Goal: Navigation & Orientation: Find specific page/section

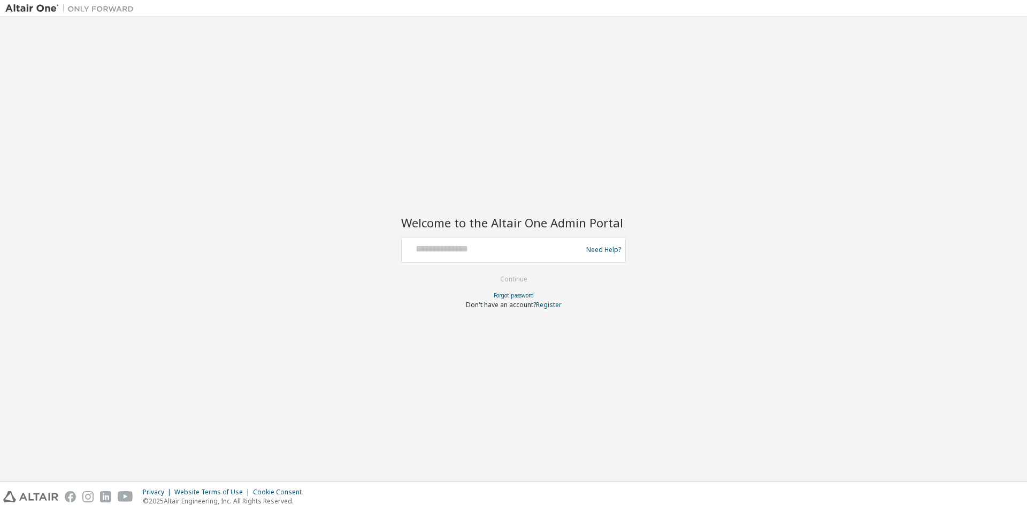
click at [38, 5] on img at bounding box center [72, 8] width 134 height 11
click at [124, 9] on img at bounding box center [72, 8] width 134 height 11
click at [524, 245] on input "text" at bounding box center [493, 248] width 175 height 16
type input "**********"
click at [519, 284] on button "Continue" at bounding box center [514, 279] width 50 height 16
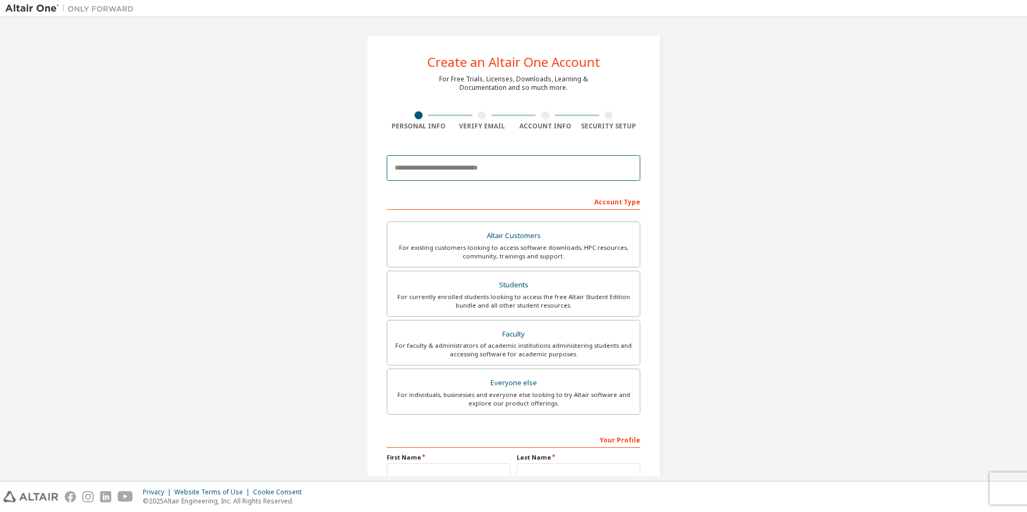
click at [479, 164] on input "email" at bounding box center [514, 168] width 254 height 26
type input "**********"
type input "*****"
type input "*******"
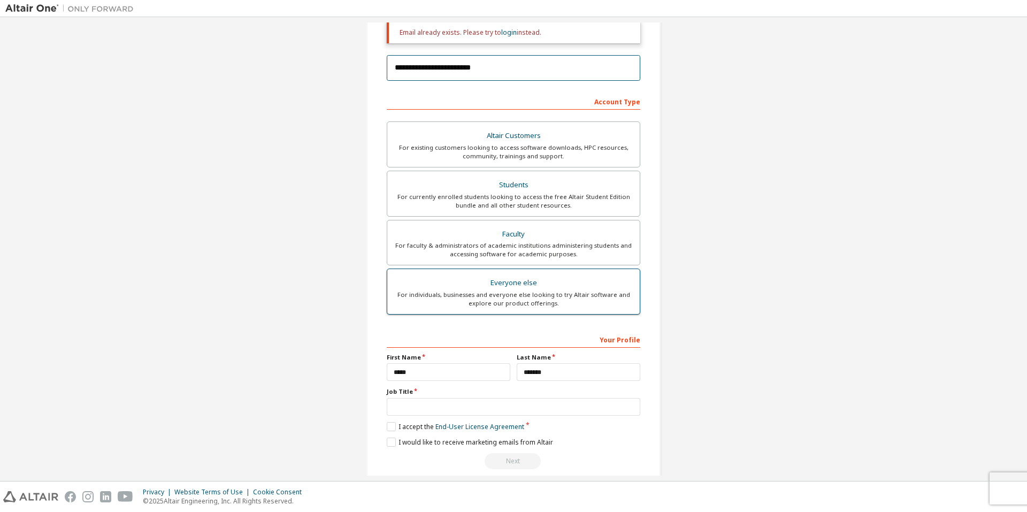
scroll to position [148, 0]
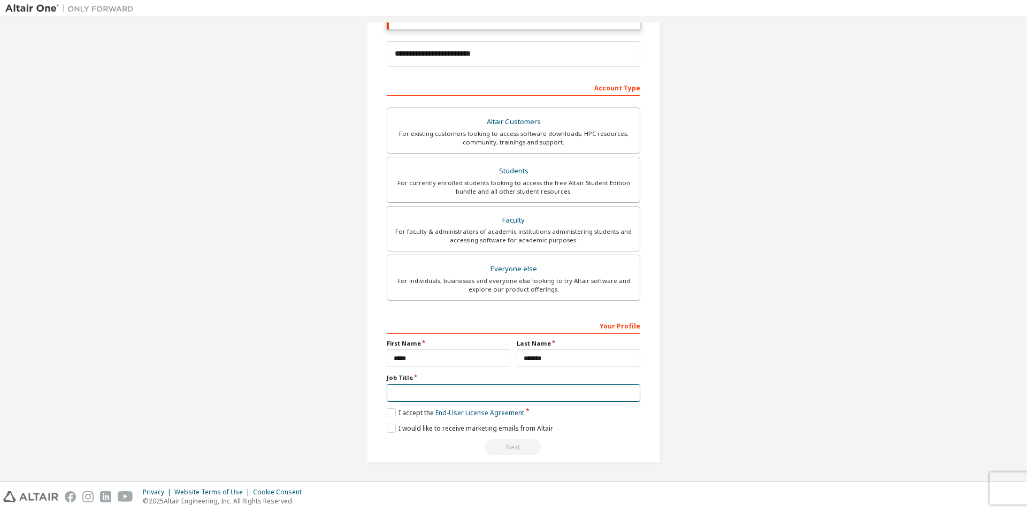
click at [456, 390] on input "text" at bounding box center [514, 393] width 254 height 18
type input "**********"
click at [387, 414] on label "I accept the End-User License Agreement" at bounding box center [456, 412] width 138 height 9
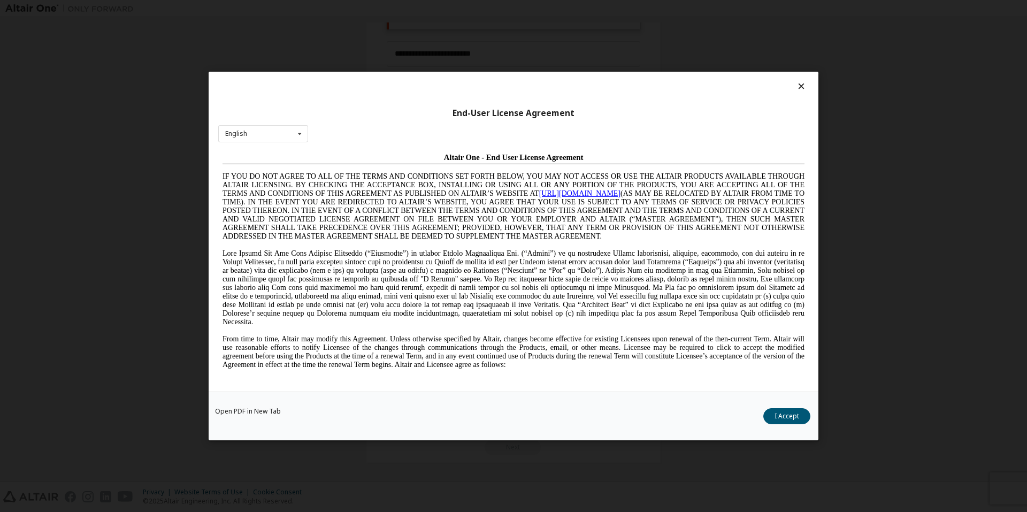
scroll to position [0, 0]
click at [779, 415] on button "I Accept" at bounding box center [787, 416] width 47 height 16
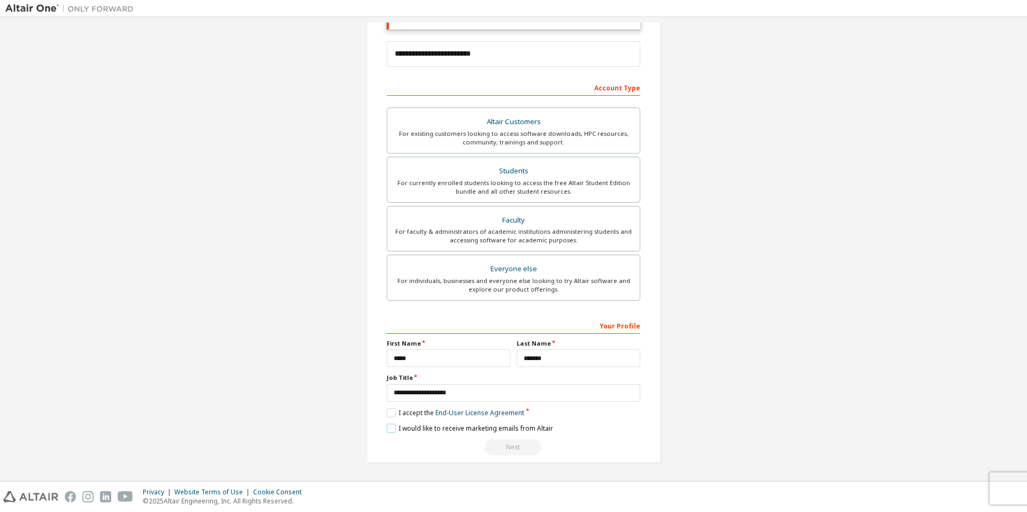
click at [462, 428] on label "I would like to receive marketing emails from Altair" at bounding box center [470, 428] width 166 height 9
click at [392, 427] on label "I would like to receive marketing emails from Altair" at bounding box center [470, 428] width 166 height 9
click at [497, 288] on div "For individuals, businesses and everyone else looking to try Altair software an…" at bounding box center [514, 285] width 240 height 17
click at [507, 211] on label "Faculty For faculty & administrators of academic institutions administering stu…" at bounding box center [514, 229] width 254 height 46
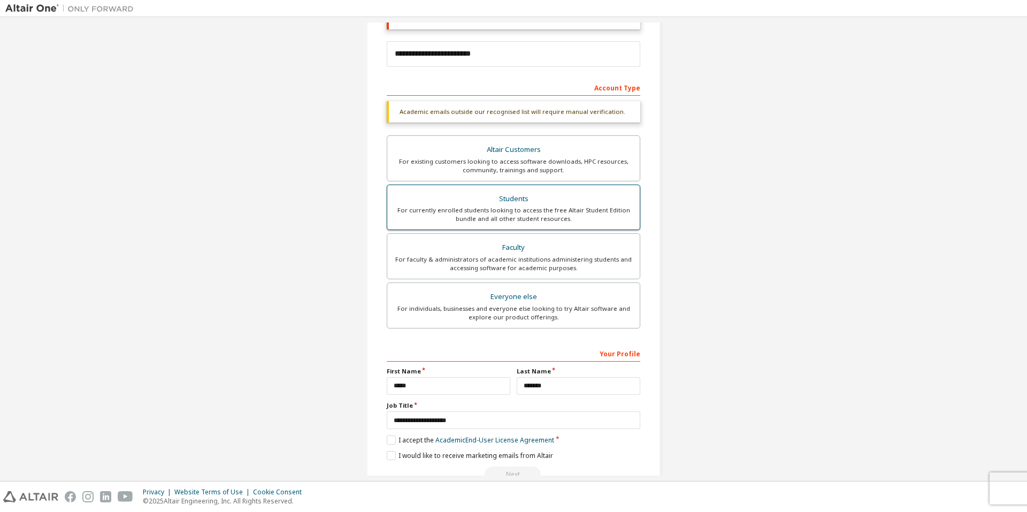
click at [518, 200] on div "Students" at bounding box center [514, 199] width 240 height 15
click at [518, 149] on div "Altair Customers" at bounding box center [514, 149] width 240 height 15
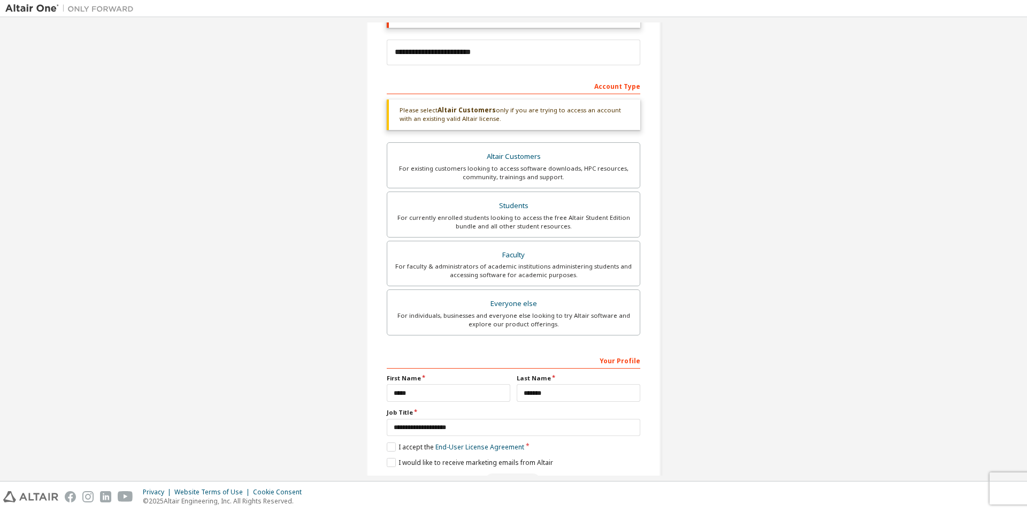
scroll to position [184, 0]
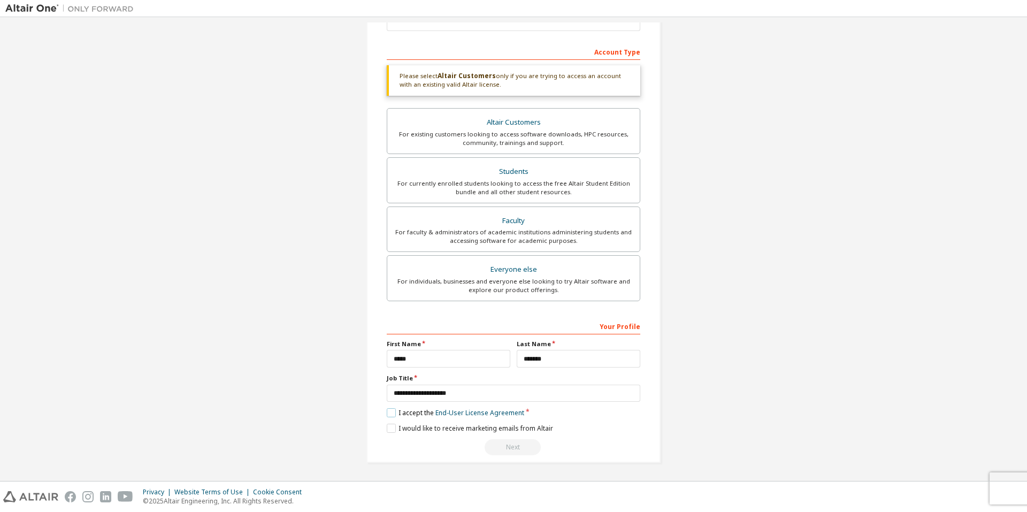
click at [415, 413] on label "I accept the End-User License Agreement" at bounding box center [456, 412] width 138 height 9
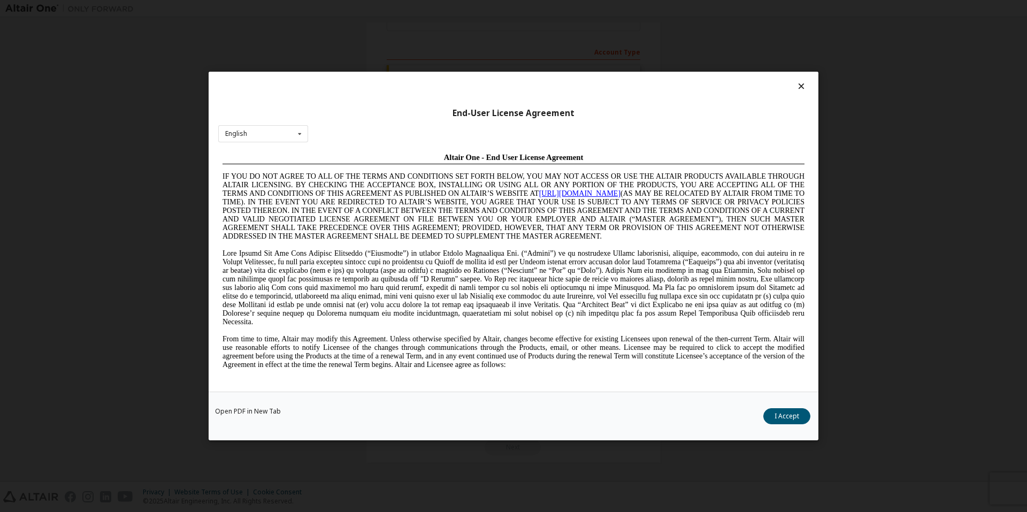
scroll to position [0, 0]
click at [767, 412] on button "I Accept" at bounding box center [787, 416] width 47 height 16
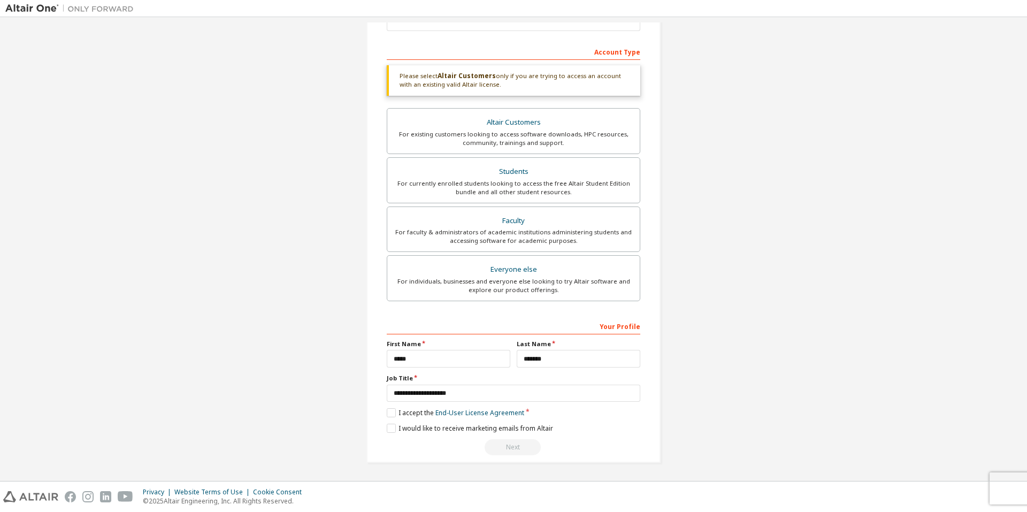
drag, startPoint x: 511, startPoint y: 440, endPoint x: 504, endPoint y: 446, distance: 9.2
click at [504, 446] on div "Next" at bounding box center [514, 447] width 254 height 16
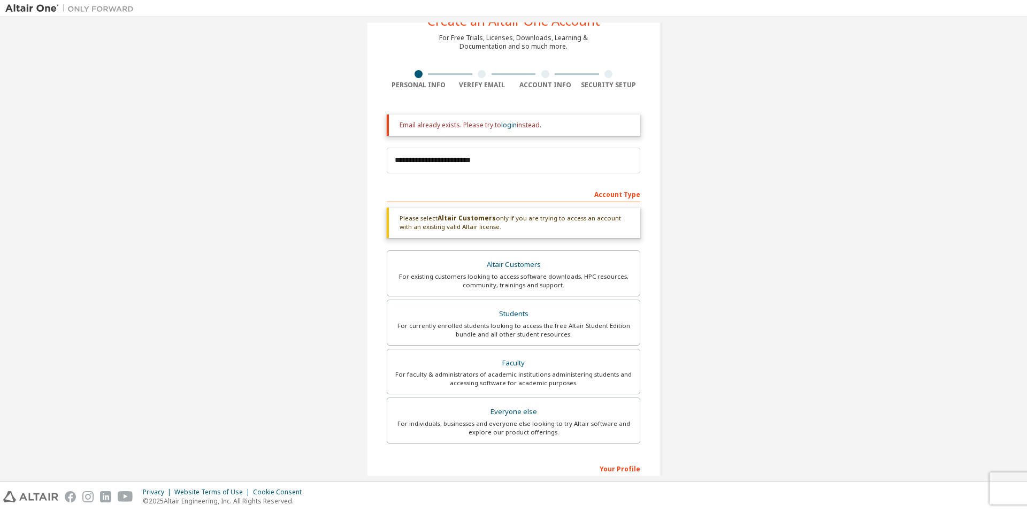
scroll to position [184, 0]
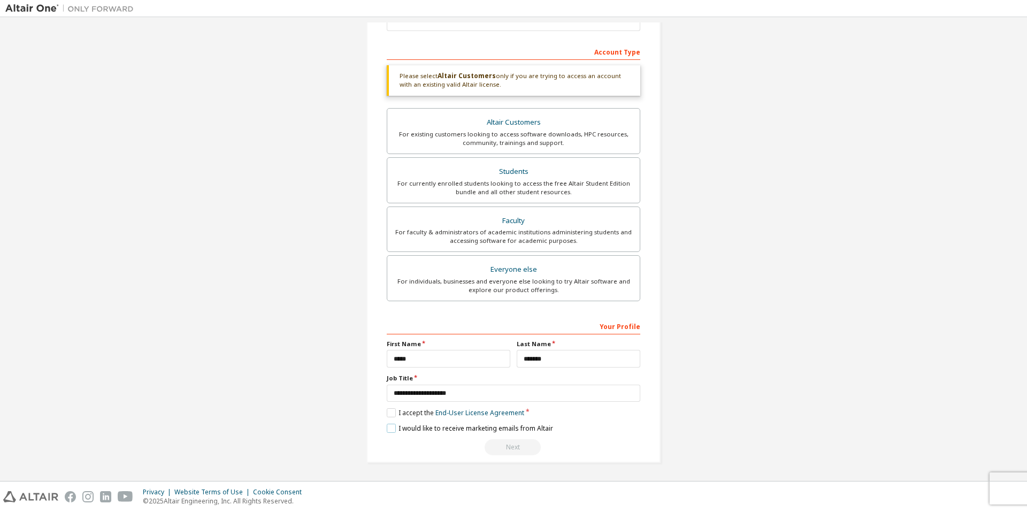
click at [387, 430] on label "I would like to receive marketing emails from Altair" at bounding box center [470, 428] width 166 height 9
click at [502, 443] on div "Next" at bounding box center [514, 447] width 254 height 16
drag, startPoint x: 502, startPoint y: 443, endPoint x: 377, endPoint y: 357, distance: 151.7
click at [377, 357] on div "**********" at bounding box center [514, 157] width 294 height 611
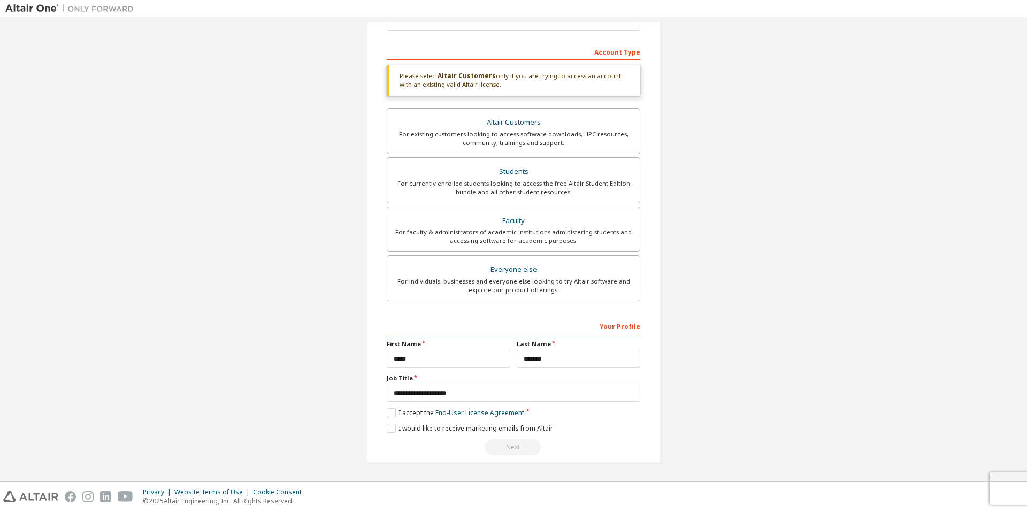
click at [314, 341] on div "**********" at bounding box center [513, 157] width 1017 height 637
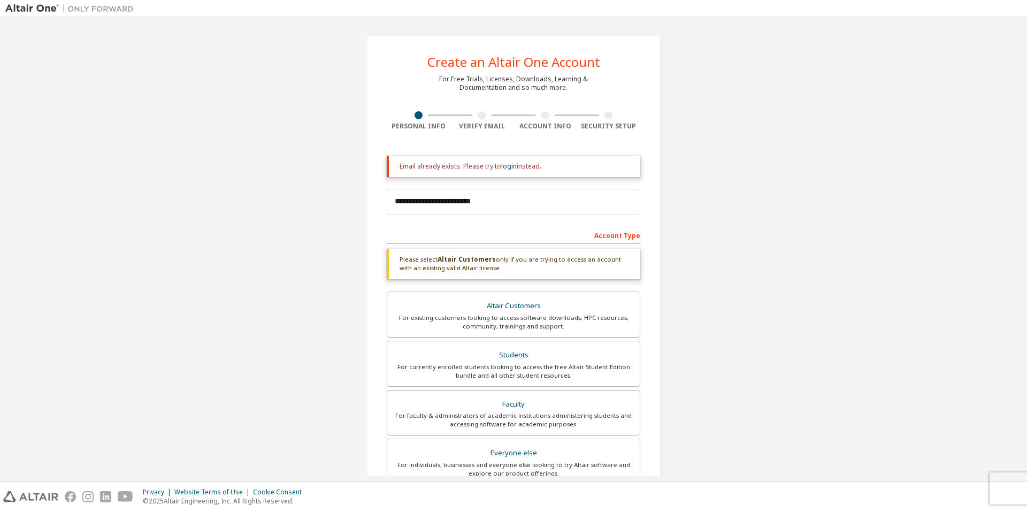
click at [421, 138] on div "**********" at bounding box center [514, 340] width 294 height 611
click at [494, 68] on div "Create an Altair One Account" at bounding box center [514, 62] width 173 height 13
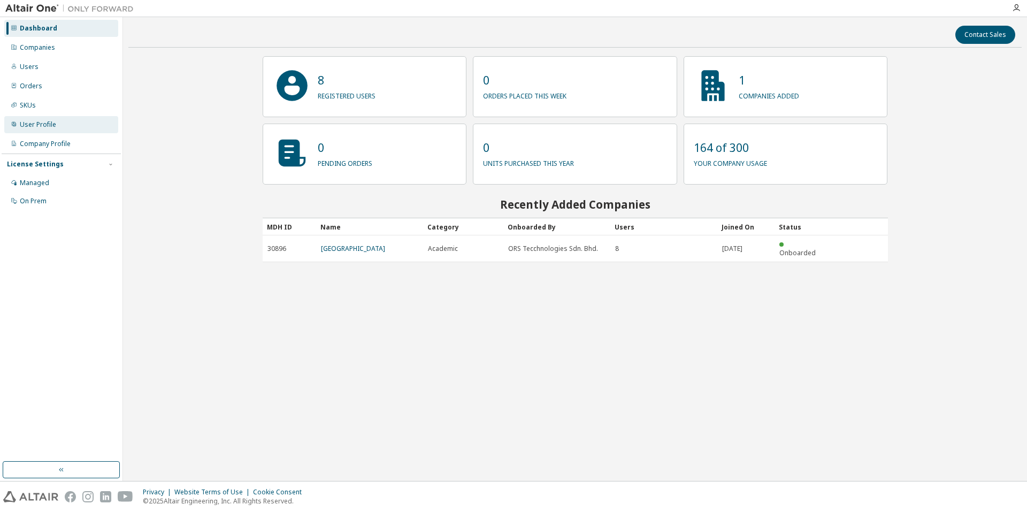
click at [52, 128] on div "User Profile" at bounding box center [38, 124] width 36 height 9
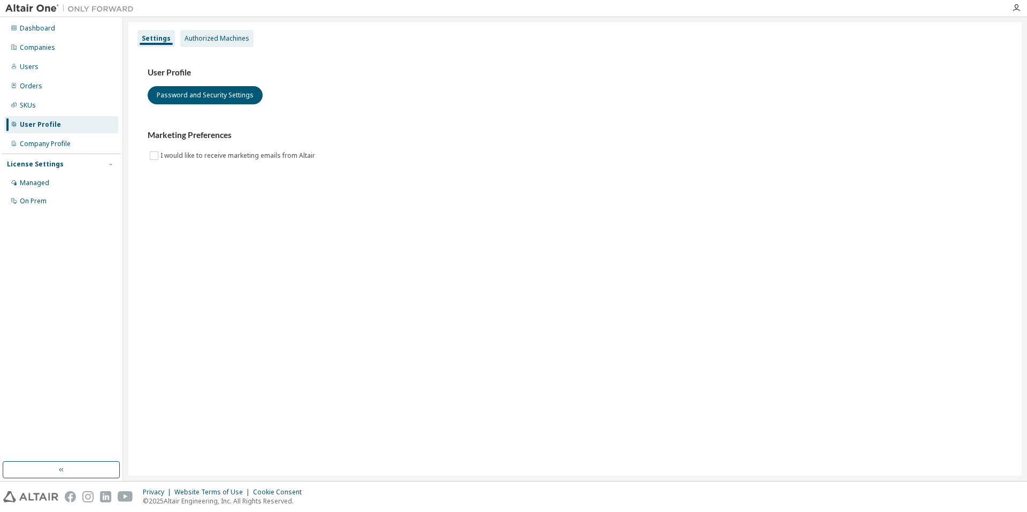
click at [226, 31] on div "Authorized Machines" at bounding box center [216, 38] width 73 height 17
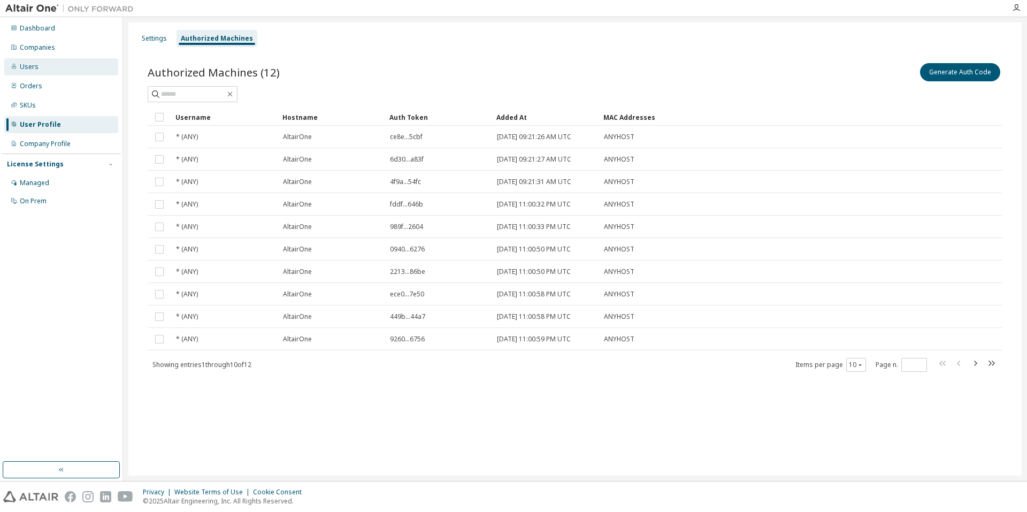
click at [43, 68] on div "Users" at bounding box center [61, 66] width 114 height 17
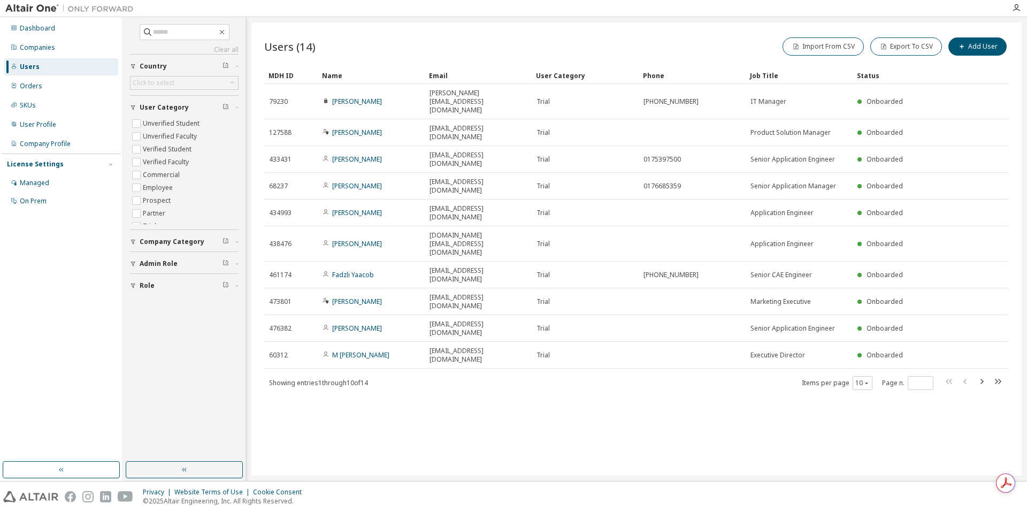
click at [232, 262] on div "Admin Role" at bounding box center [188, 264] width 96 height 9
click at [235, 261] on div "Admin Role" at bounding box center [188, 264] width 96 height 9
click at [236, 286] on icon "button" at bounding box center [237, 285] width 6 height 3
click at [235, 282] on button "Role" at bounding box center [184, 286] width 109 height 24
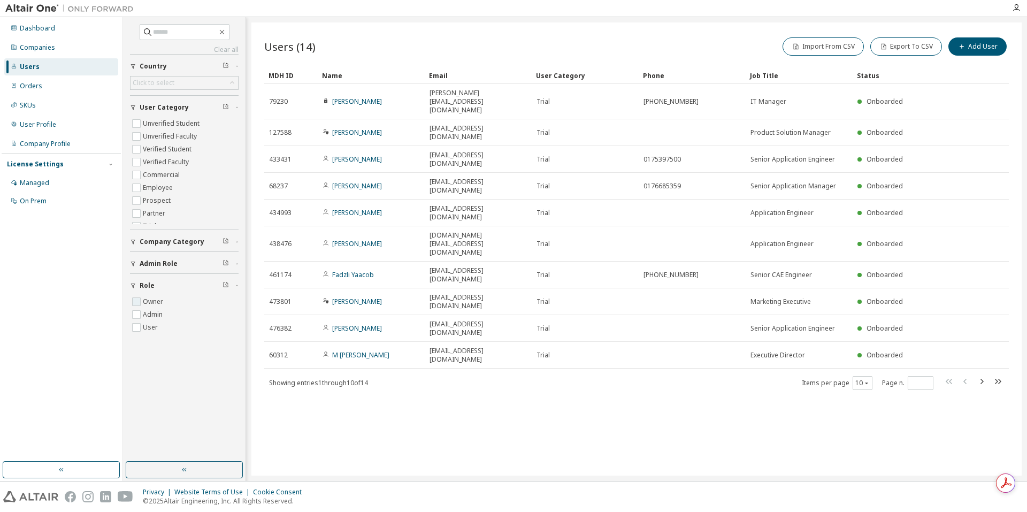
click at [154, 305] on label "Owner" at bounding box center [154, 301] width 22 height 13
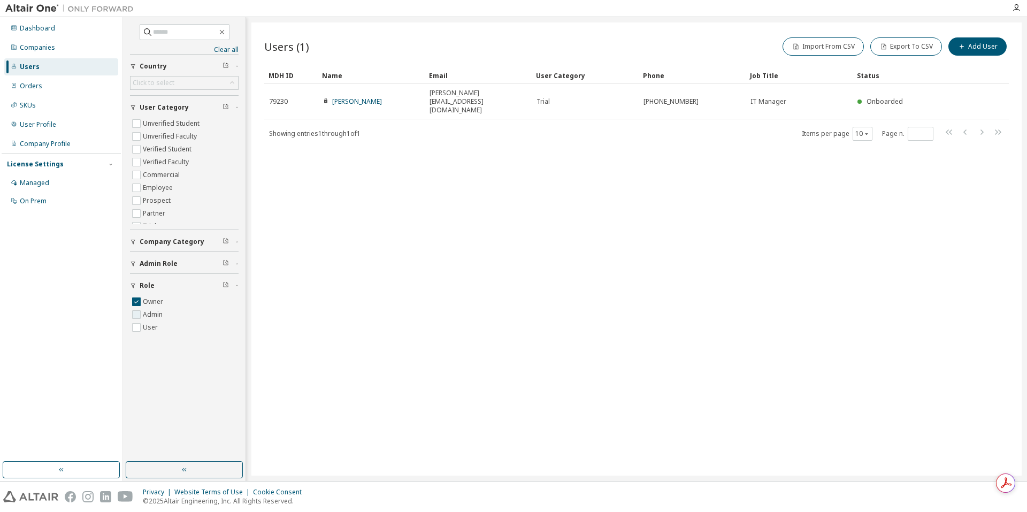
click at [158, 313] on label "Admin" at bounding box center [154, 314] width 22 height 13
click at [135, 325] on div "Owner Admin User" at bounding box center [184, 314] width 109 height 39
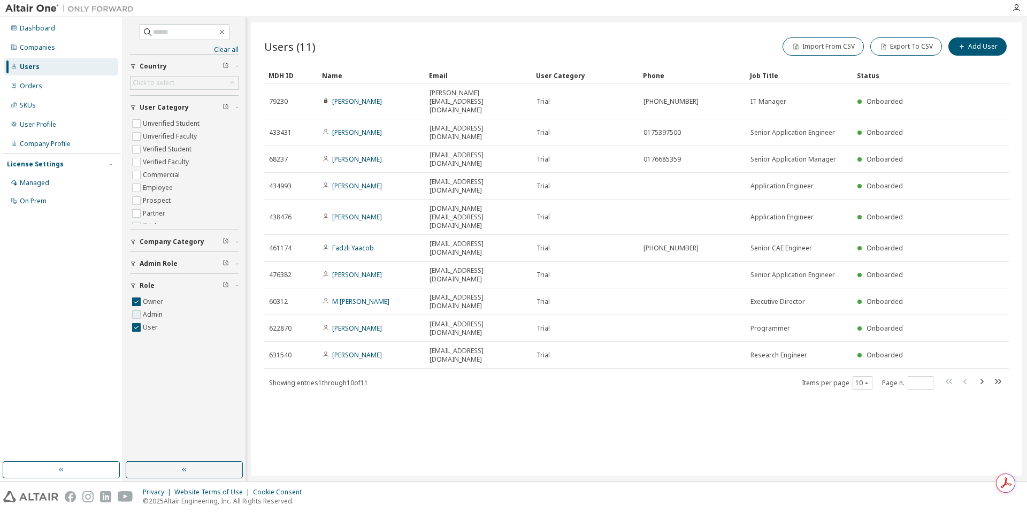
click at [150, 311] on label "Admin" at bounding box center [154, 314] width 22 height 13
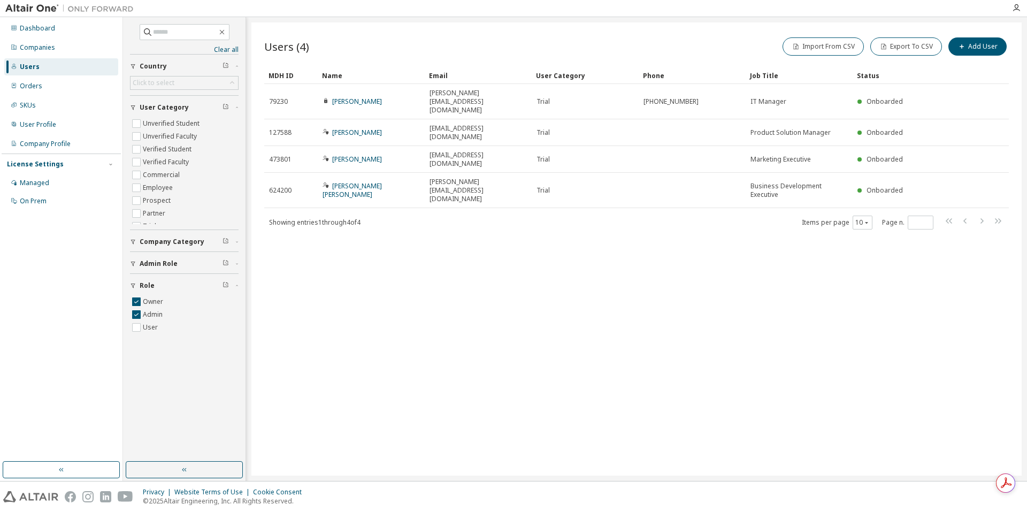
click at [374, 278] on div "Users (4) Import From CSV Export To CSV Add User Clear Load Save Save As Field …" at bounding box center [637, 248] width 771 height 453
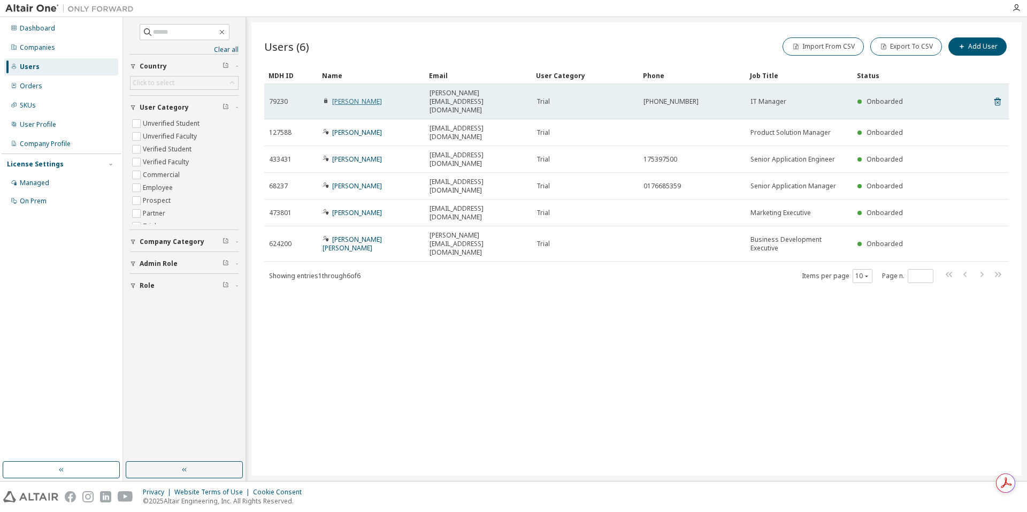
click at [353, 97] on link "[PERSON_NAME]" at bounding box center [357, 101] width 50 height 9
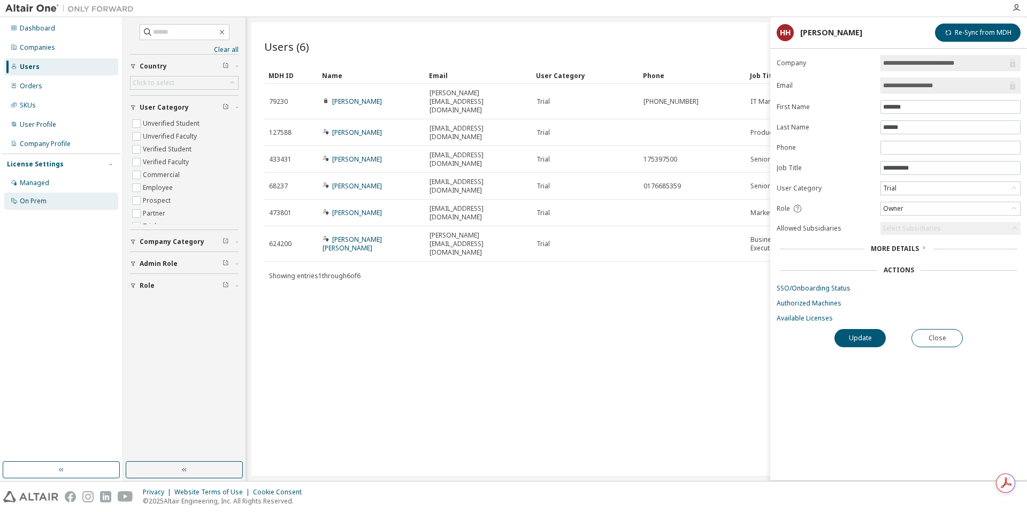
click at [52, 196] on div "On Prem" at bounding box center [61, 201] width 114 height 17
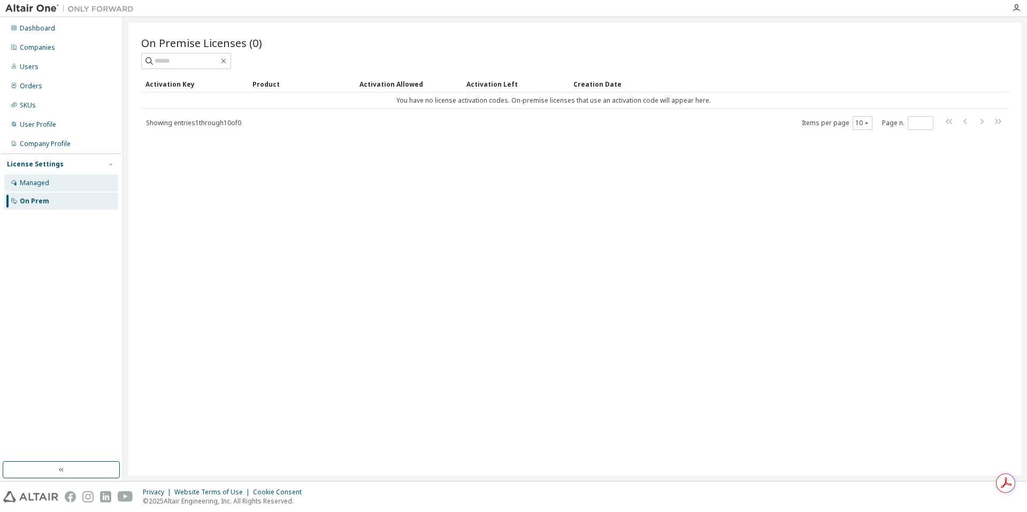
click at [56, 186] on div "Managed" at bounding box center [61, 182] width 114 height 17
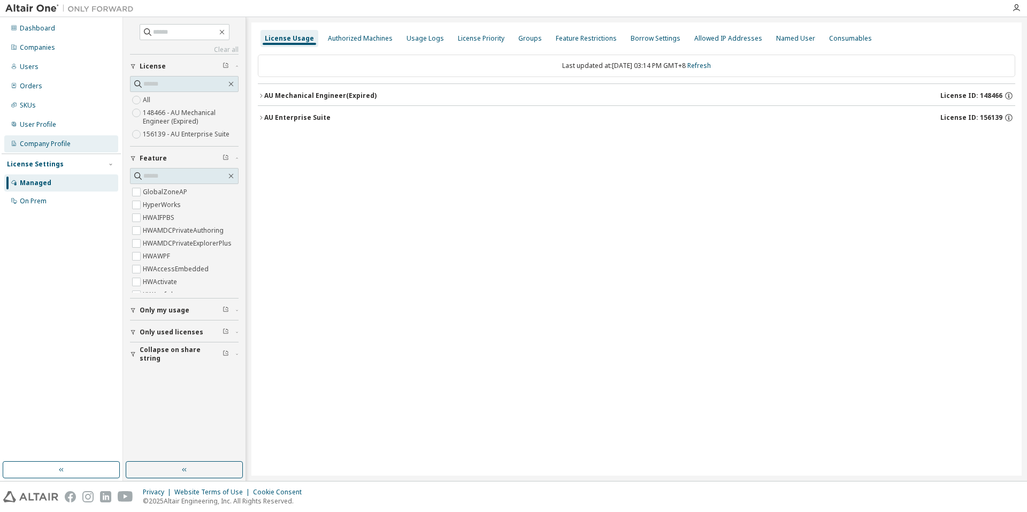
click at [63, 144] on div "Company Profile" at bounding box center [45, 144] width 51 height 9
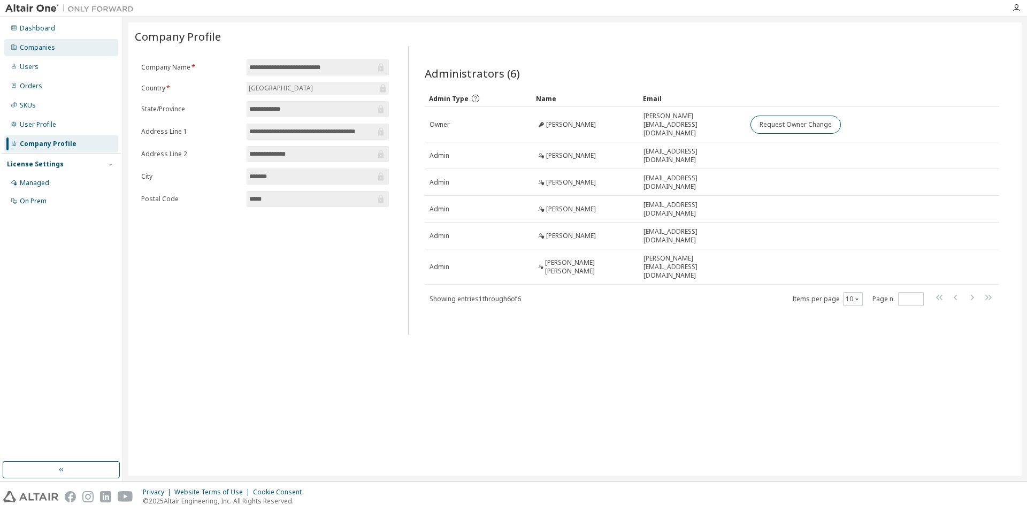
click at [67, 41] on div "Companies" at bounding box center [61, 47] width 114 height 17
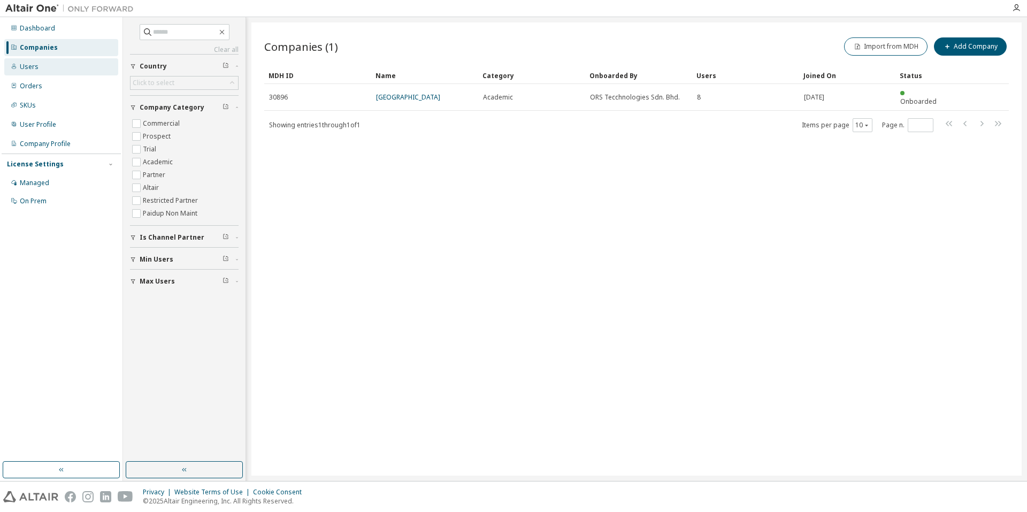
click at [70, 71] on div "Users" at bounding box center [61, 66] width 114 height 17
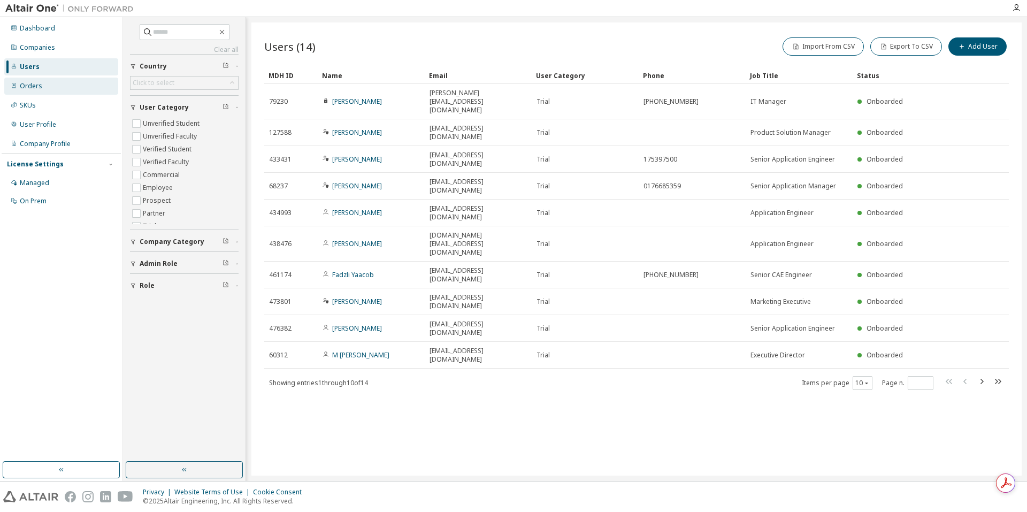
click at [48, 86] on div "Orders" at bounding box center [61, 86] width 114 height 17
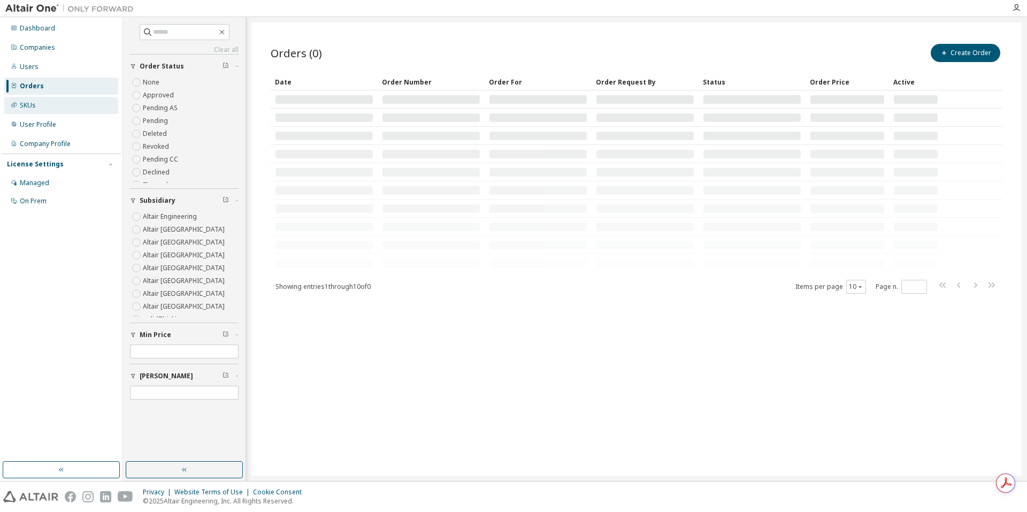
click at [45, 103] on div "SKUs" at bounding box center [61, 105] width 114 height 17
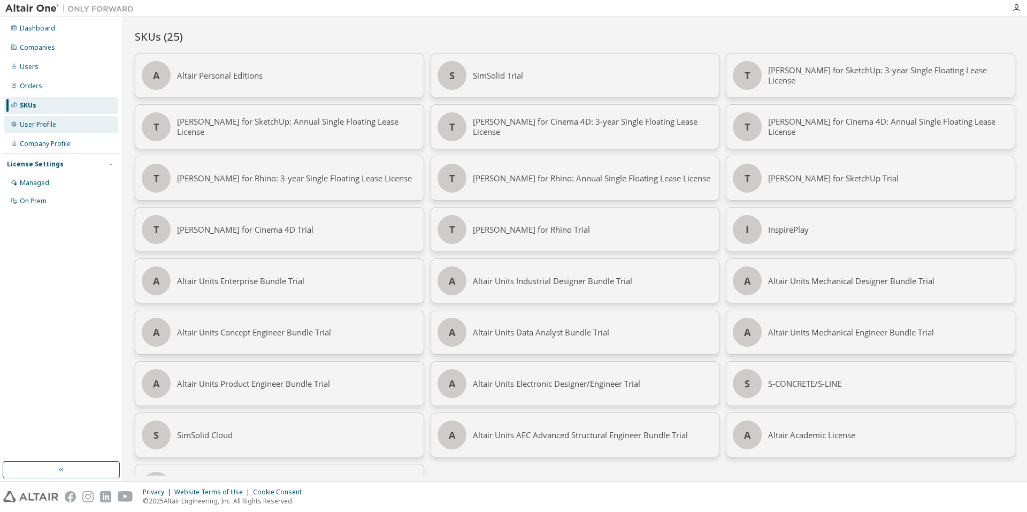
click at [37, 120] on div "User Profile" at bounding box center [38, 124] width 36 height 9
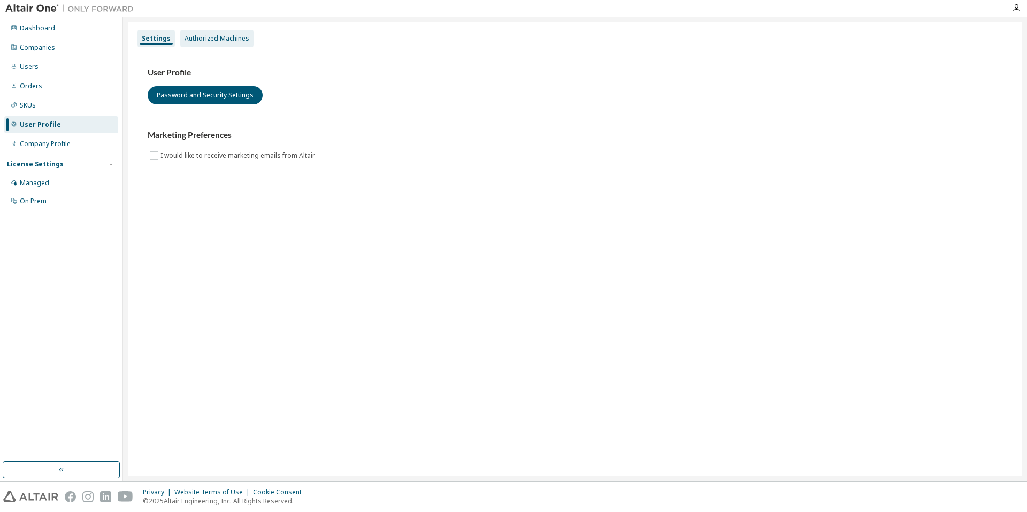
click at [196, 43] on div "Authorized Machines" at bounding box center [216, 38] width 73 height 17
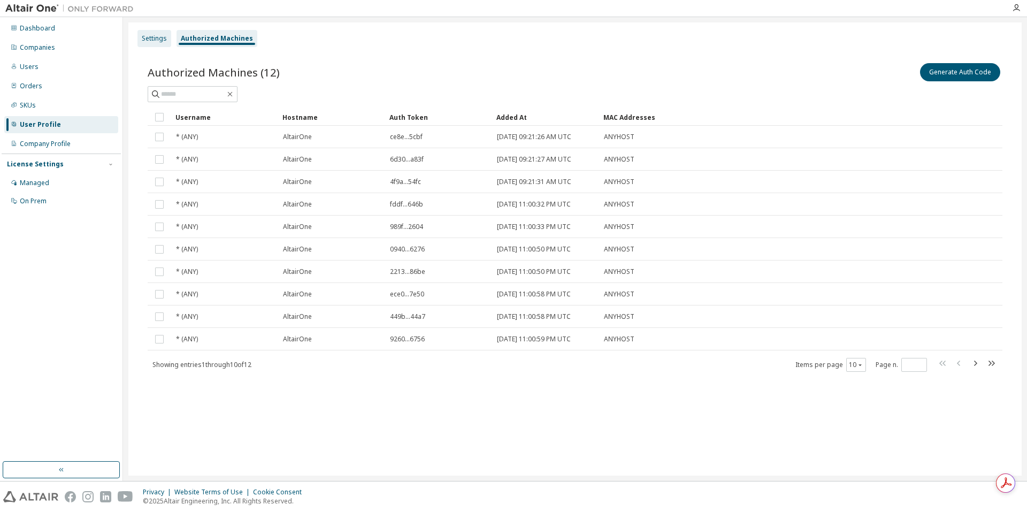
click at [158, 42] on div "Settings" at bounding box center [154, 38] width 25 height 9
